Goal: Task Accomplishment & Management: Use online tool/utility

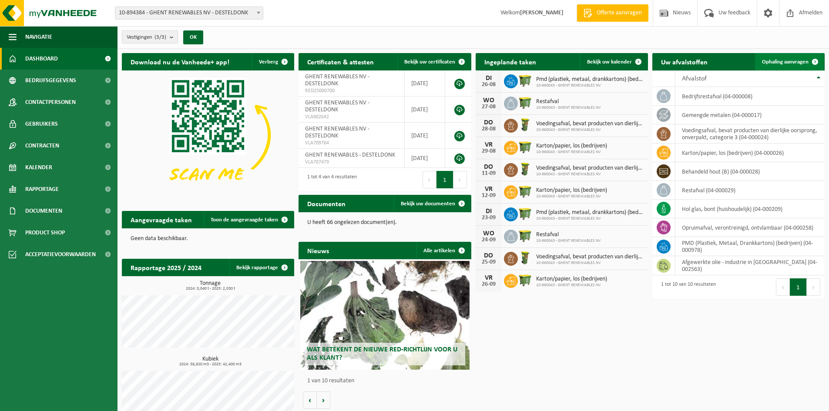
click at [786, 60] on span "Ophaling aanvragen" at bounding box center [785, 62] width 47 height 6
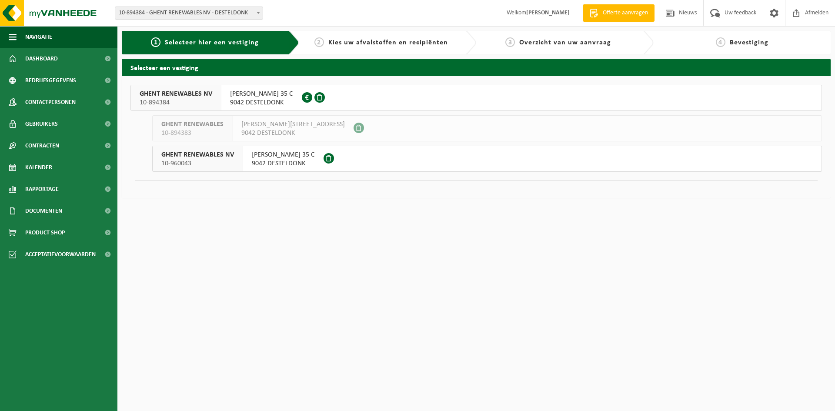
click at [293, 95] on span "CHRISTOFFEL COLUMBUSLAAN 35 C" at bounding box center [261, 94] width 63 height 9
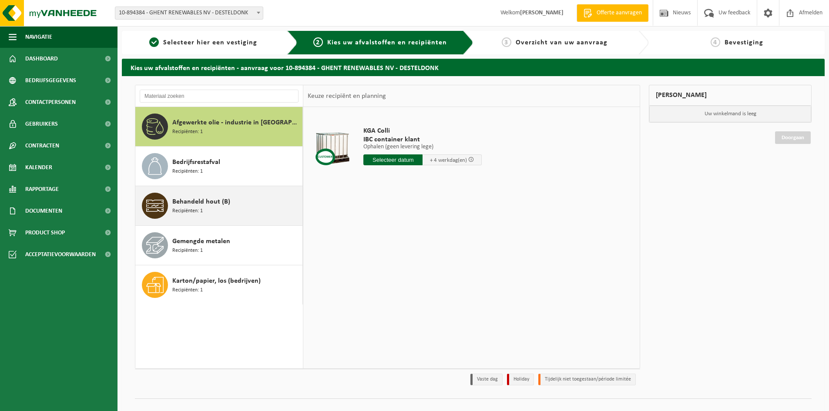
click at [210, 200] on span "Behandeld hout (B)" at bounding box center [201, 202] width 58 height 10
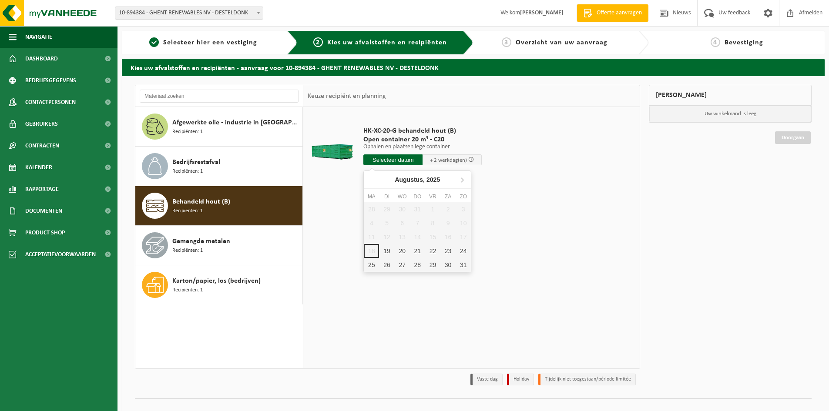
click at [398, 157] on input "text" at bounding box center [392, 159] width 59 height 11
click at [391, 252] on div "19" at bounding box center [386, 251] width 15 height 14
type input "Van 2025-08-19"
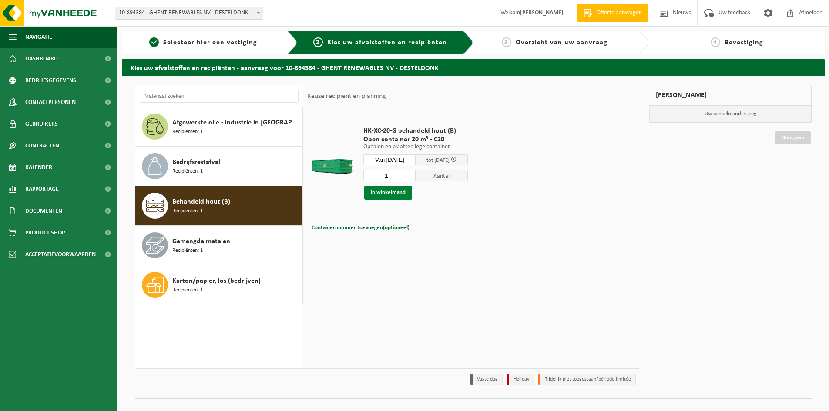
click at [384, 194] on button "In winkelmand" at bounding box center [388, 193] width 48 height 14
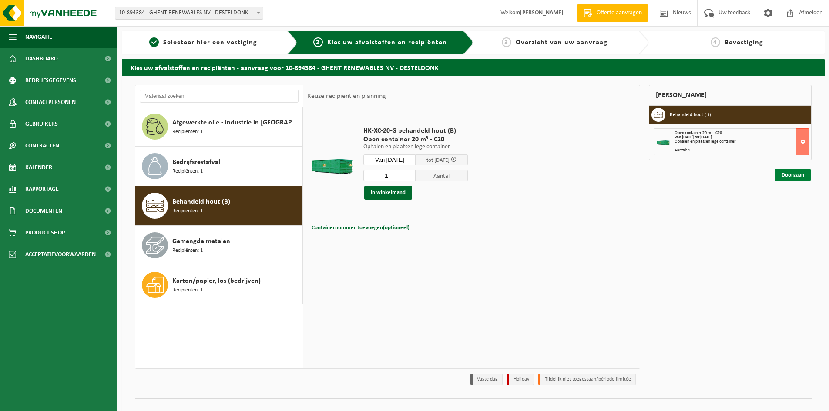
click at [800, 177] on link "Doorgaan" at bounding box center [793, 175] width 36 height 13
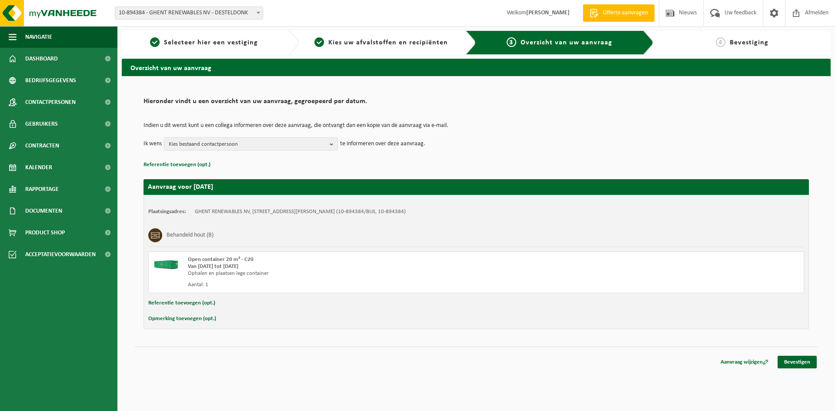
click at [329, 147] on button "Kies bestaand contactpersoon" at bounding box center [251, 143] width 174 height 13
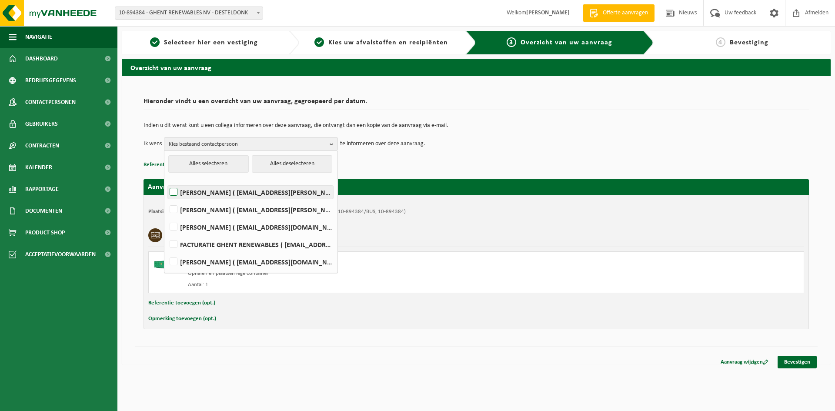
click at [176, 191] on label "FREDERIK CORNELIS ( frederik.cornelis@cyclopscompany.com )" at bounding box center [250, 192] width 165 height 13
click at [167, 181] on input "FREDERIK CORNELIS ( frederik.cornelis@cyclopscompany.com )" at bounding box center [166, 181] width 0 height 0
checkbox input "true"
click at [176, 242] on label "FACTURATIE GHENT RENEWABLES ( invoices@ghentrenewables.be )" at bounding box center [250, 244] width 165 height 13
click at [167, 234] on input "FACTURATIE GHENT RENEWABLES ( invoices@ghentrenewables.be )" at bounding box center [166, 233] width 0 height 0
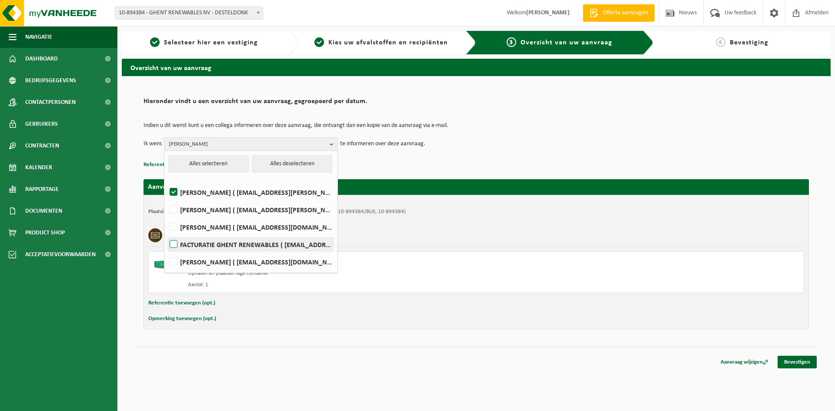
checkbox input "true"
click at [527, 137] on td "Ik wens FREDERIK CORNELIS, FACTURATIE GHENT RENEWABLES Alles selecteren Alles d…" at bounding box center [477, 143] width 666 height 13
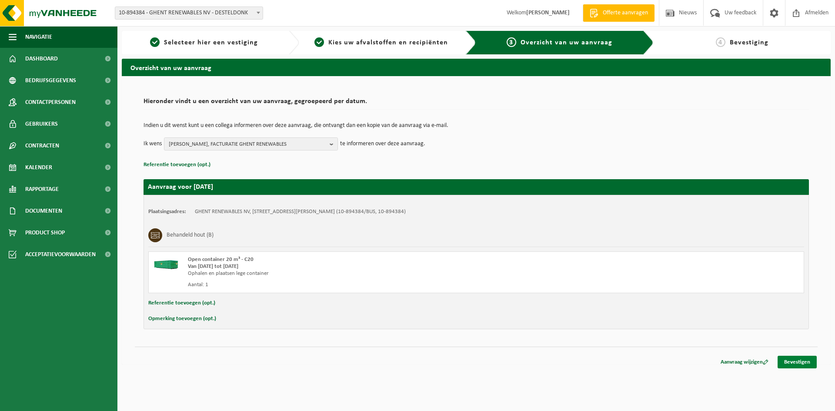
click at [798, 362] on link "Bevestigen" at bounding box center [797, 362] width 39 height 13
